Goal: Task Accomplishment & Management: Use online tool/utility

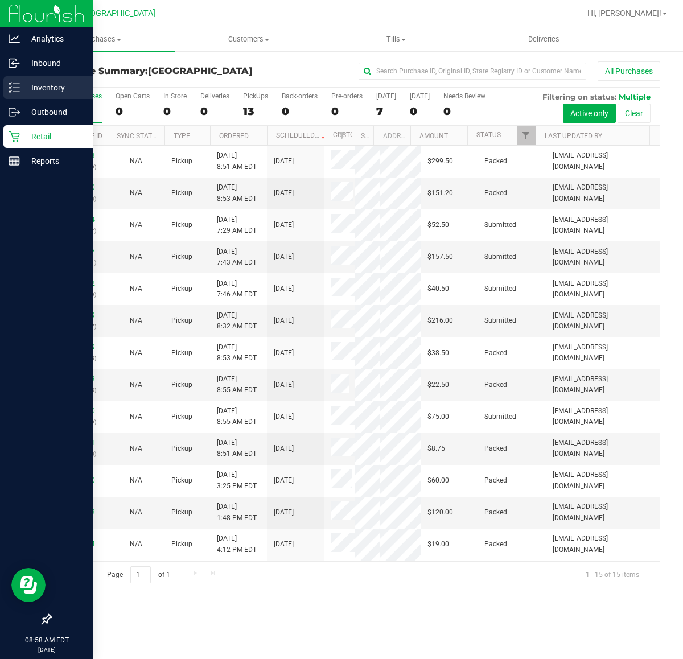
click at [53, 90] on p "Inventory" at bounding box center [54, 88] width 68 height 14
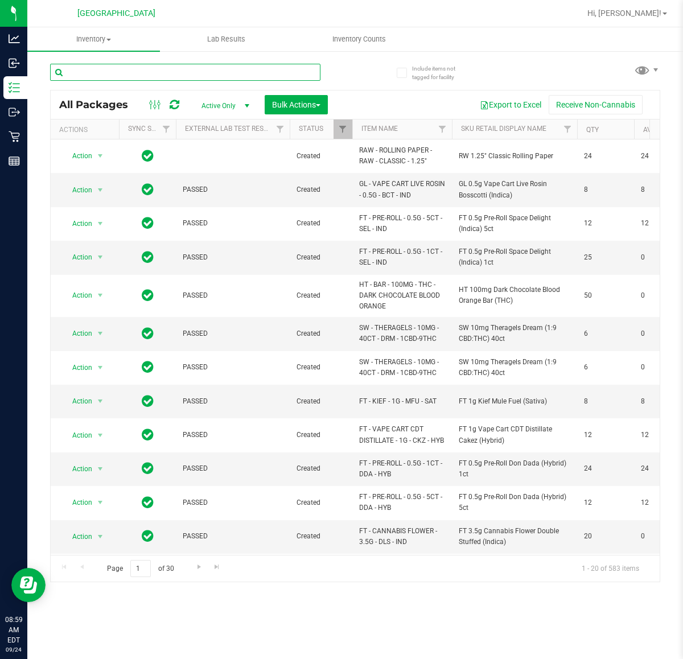
click at [244, 73] on input "text" at bounding box center [185, 72] width 270 height 17
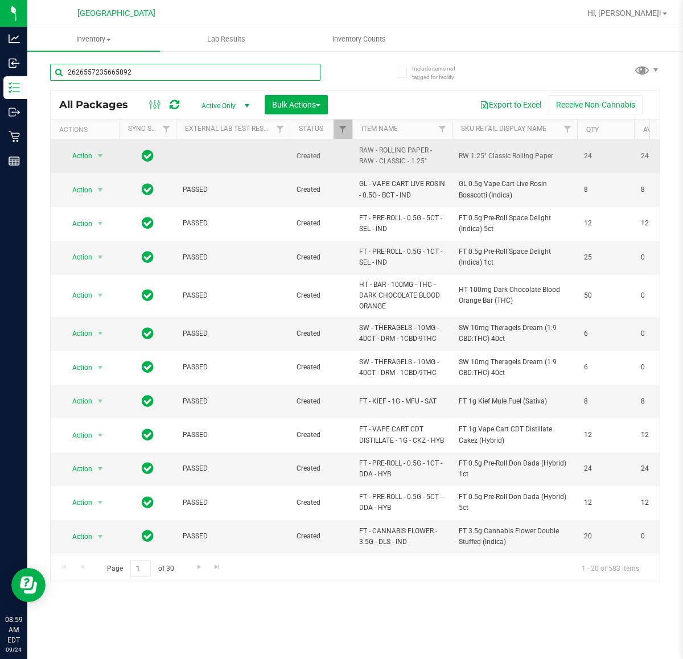
type input "2626557235665892"
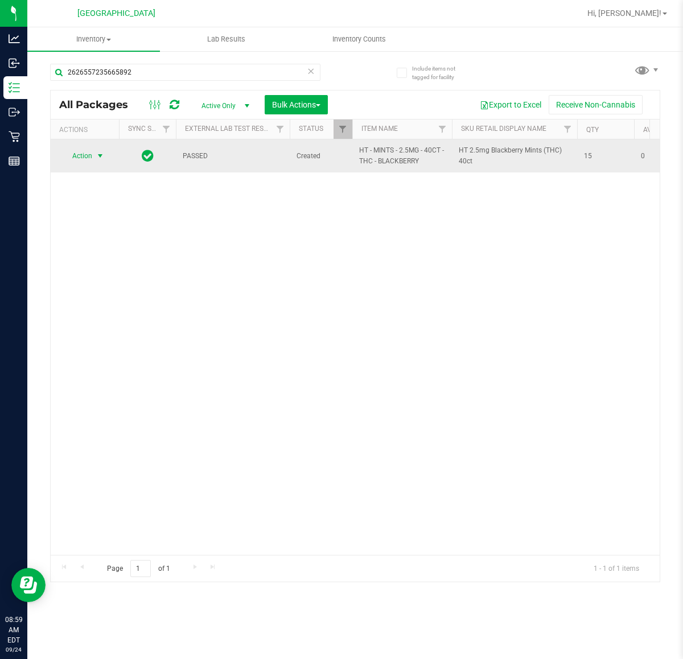
click at [101, 158] on span "select" at bounding box center [100, 155] width 9 height 9
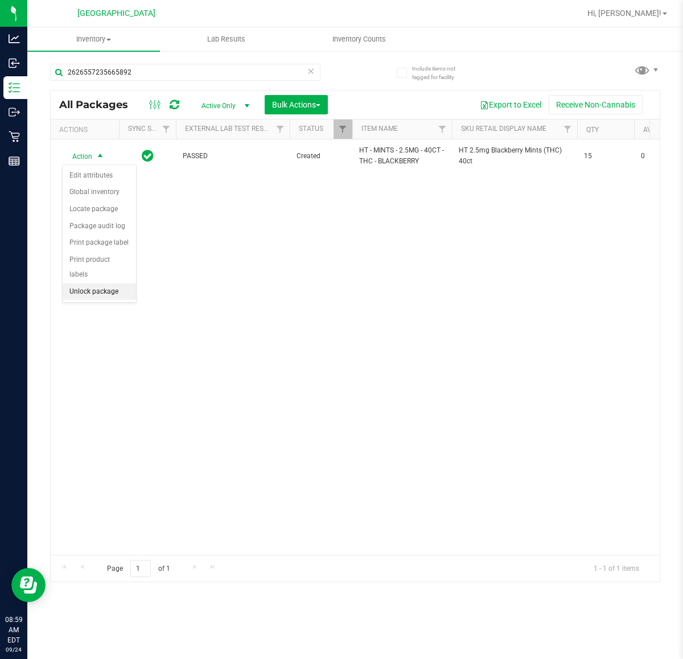
click at [108, 285] on li "Unlock package" at bounding box center [99, 291] width 73 height 17
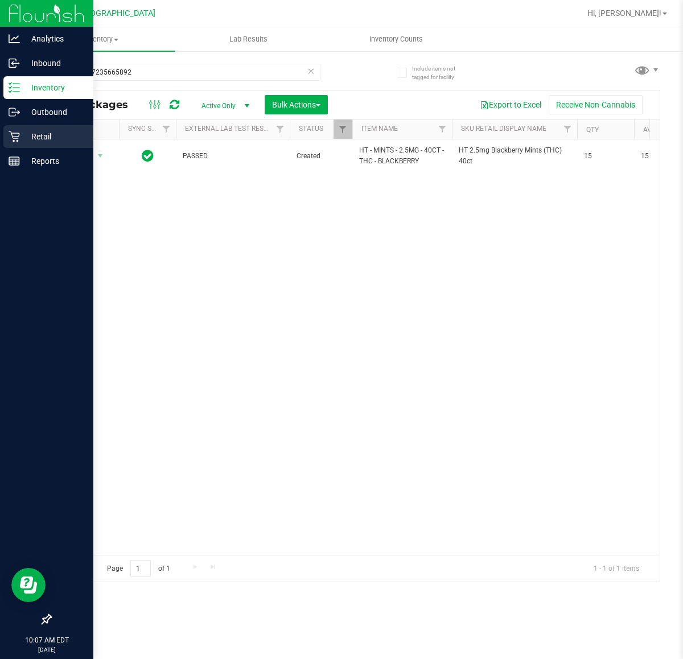
click at [14, 137] on icon at bounding box center [14, 136] width 11 height 11
